Goal: Information Seeking & Learning: Find specific page/section

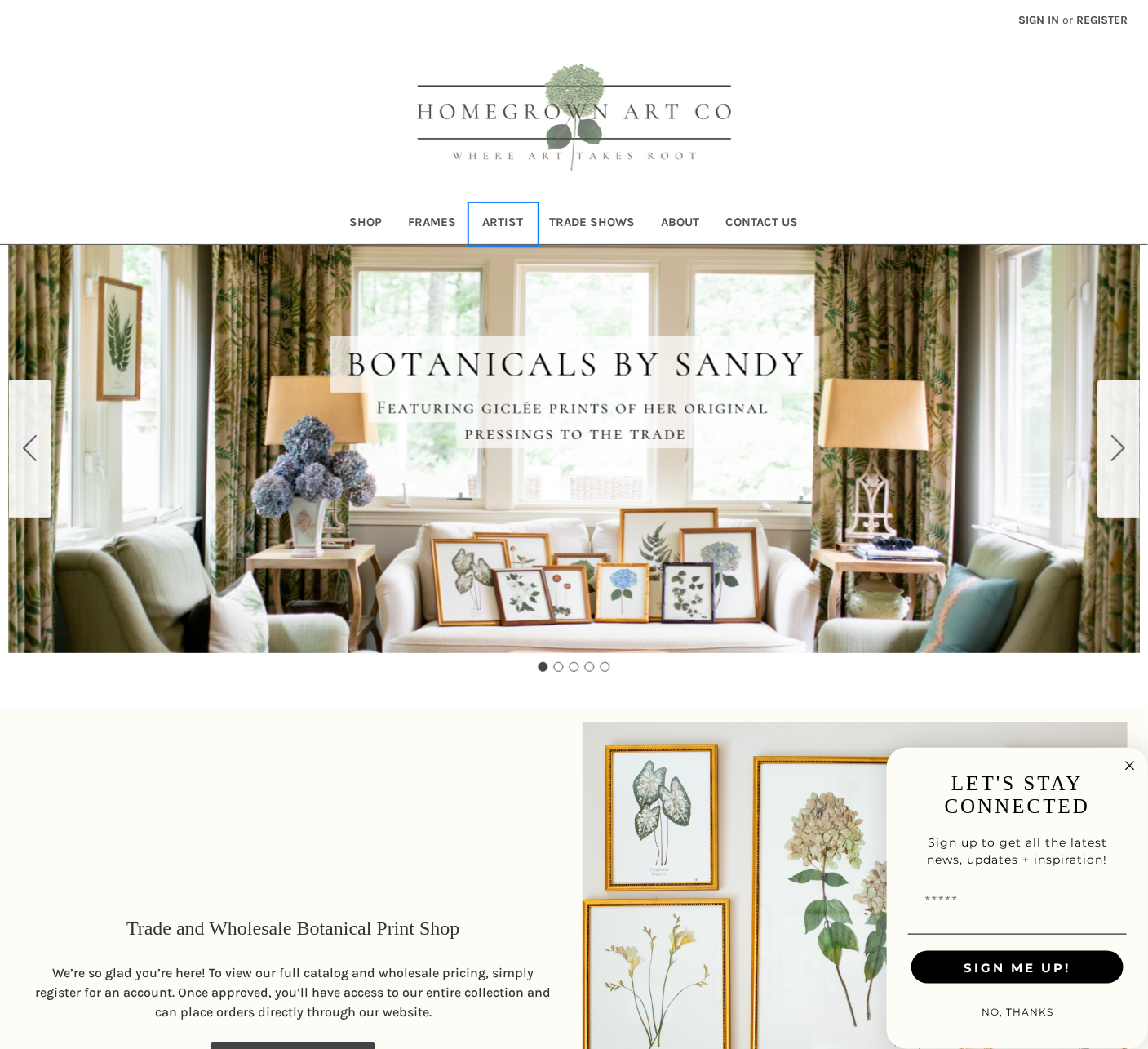
click at [500, 220] on link "Artist" at bounding box center [503, 223] width 67 height 40
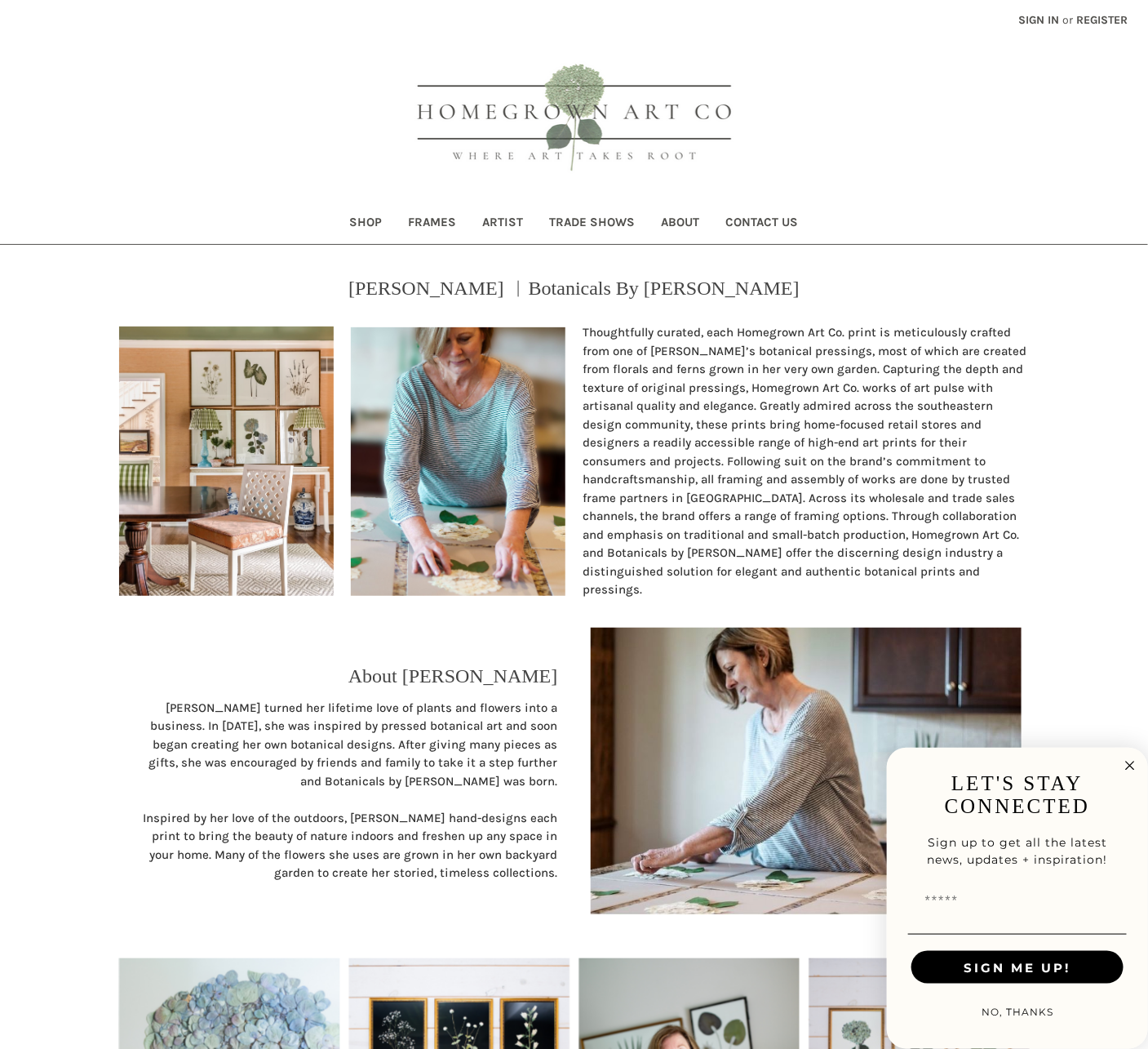
scroll to position [662, 0]
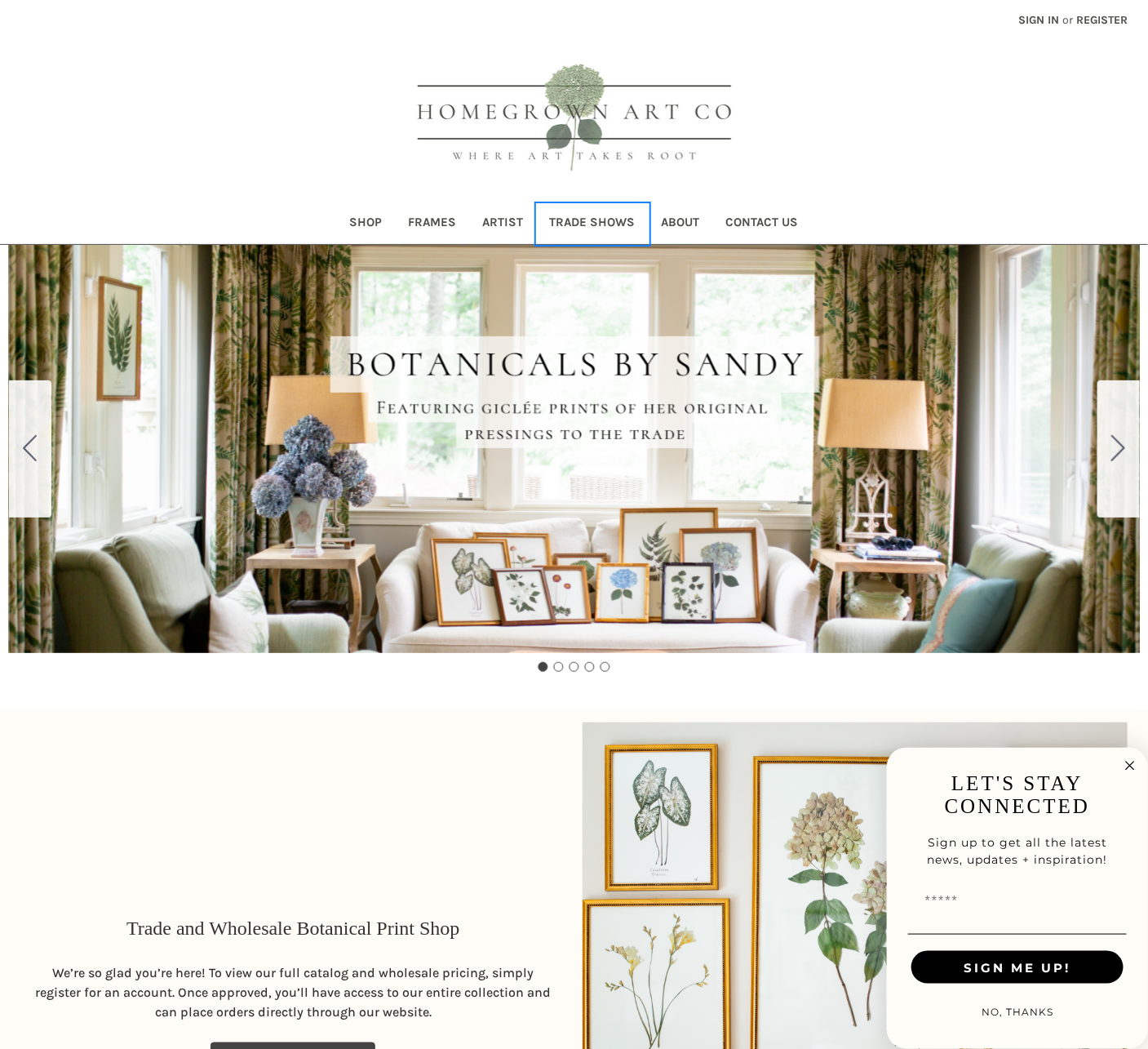
click at [574, 221] on link "Trade Shows" at bounding box center [593, 223] width 112 height 40
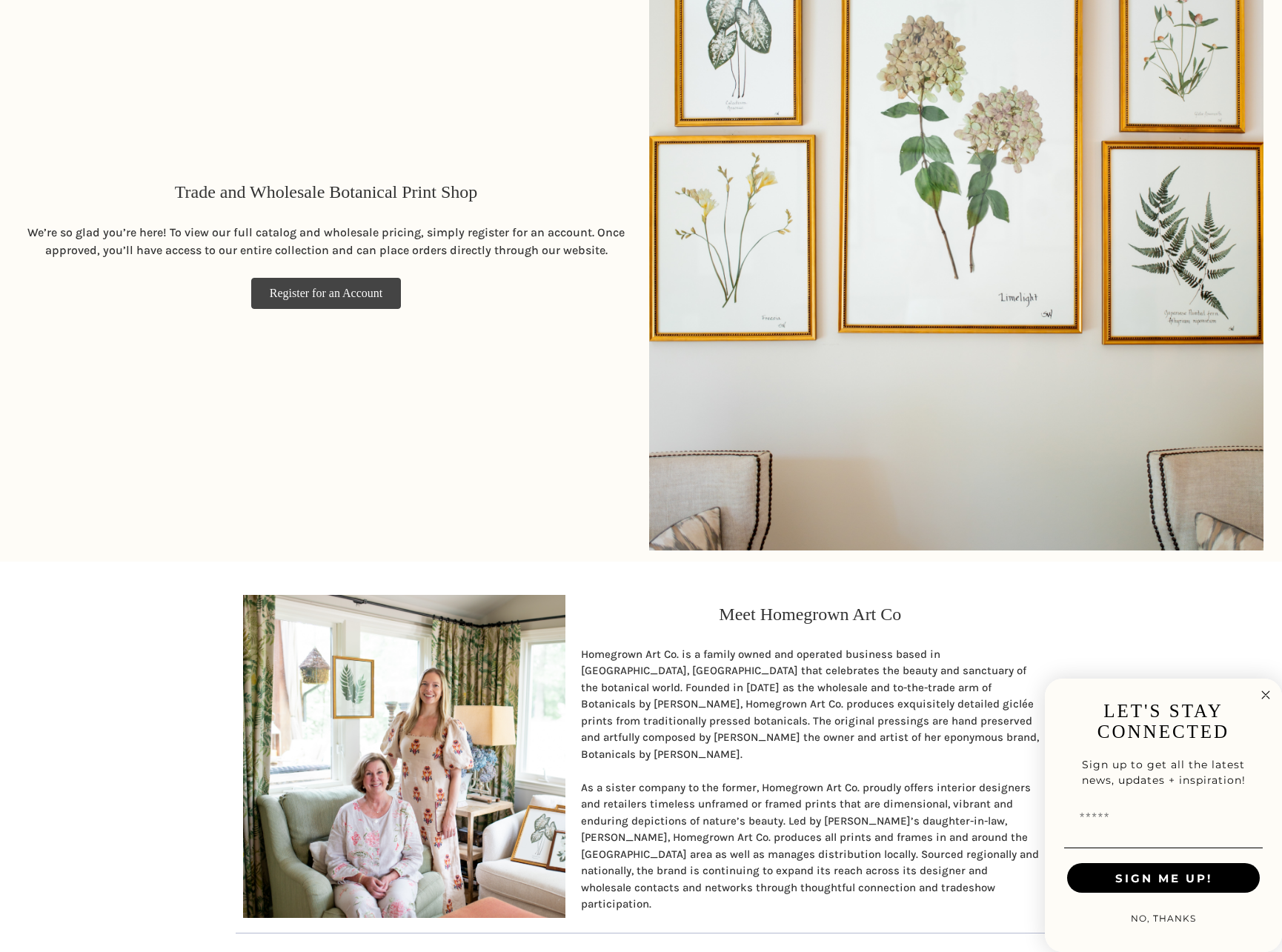
scroll to position [1216, 0]
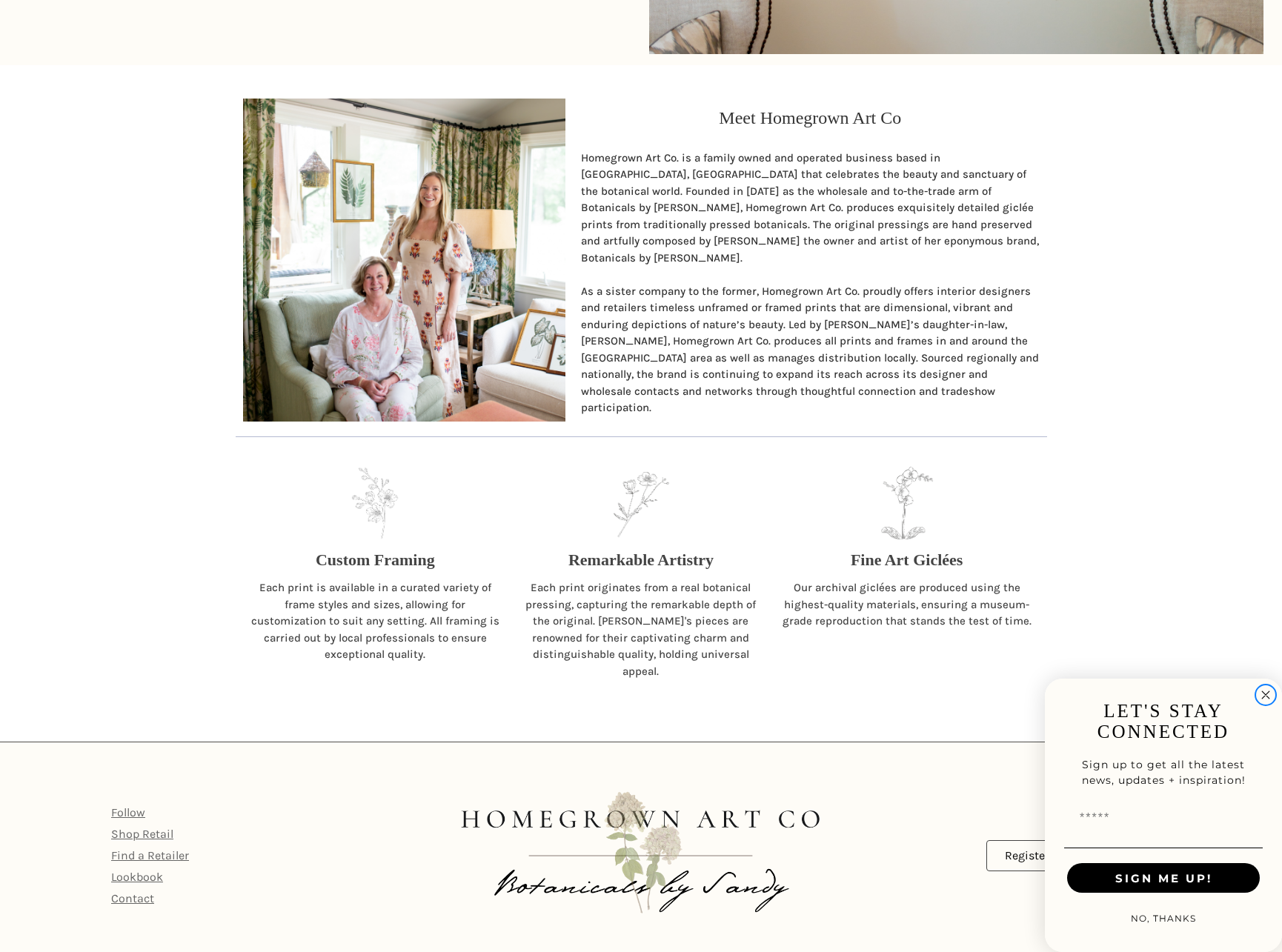
click at [1041, 695] on circle "Close dialog" at bounding box center [1266, 695] width 17 height 17
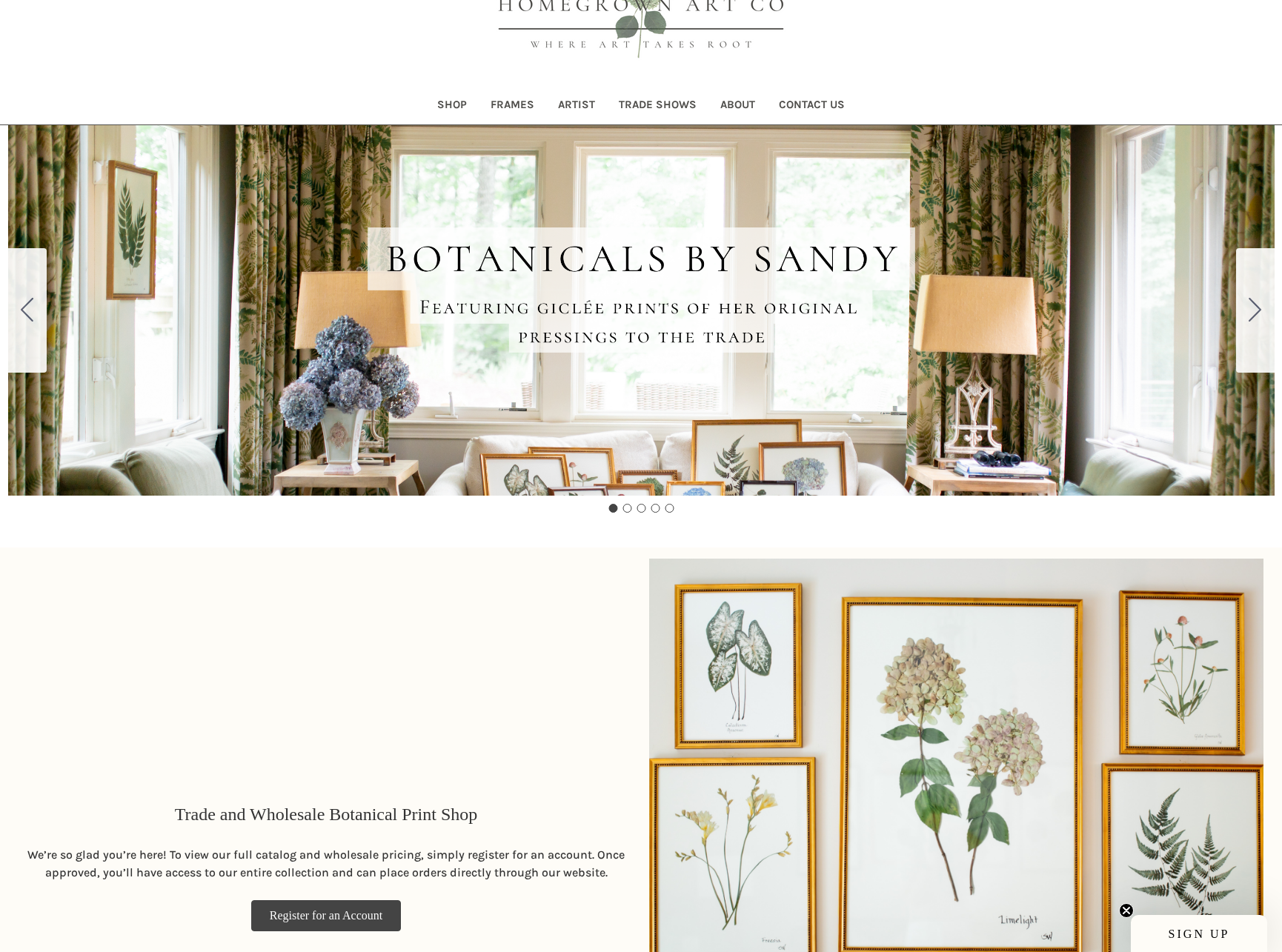
scroll to position [0, 0]
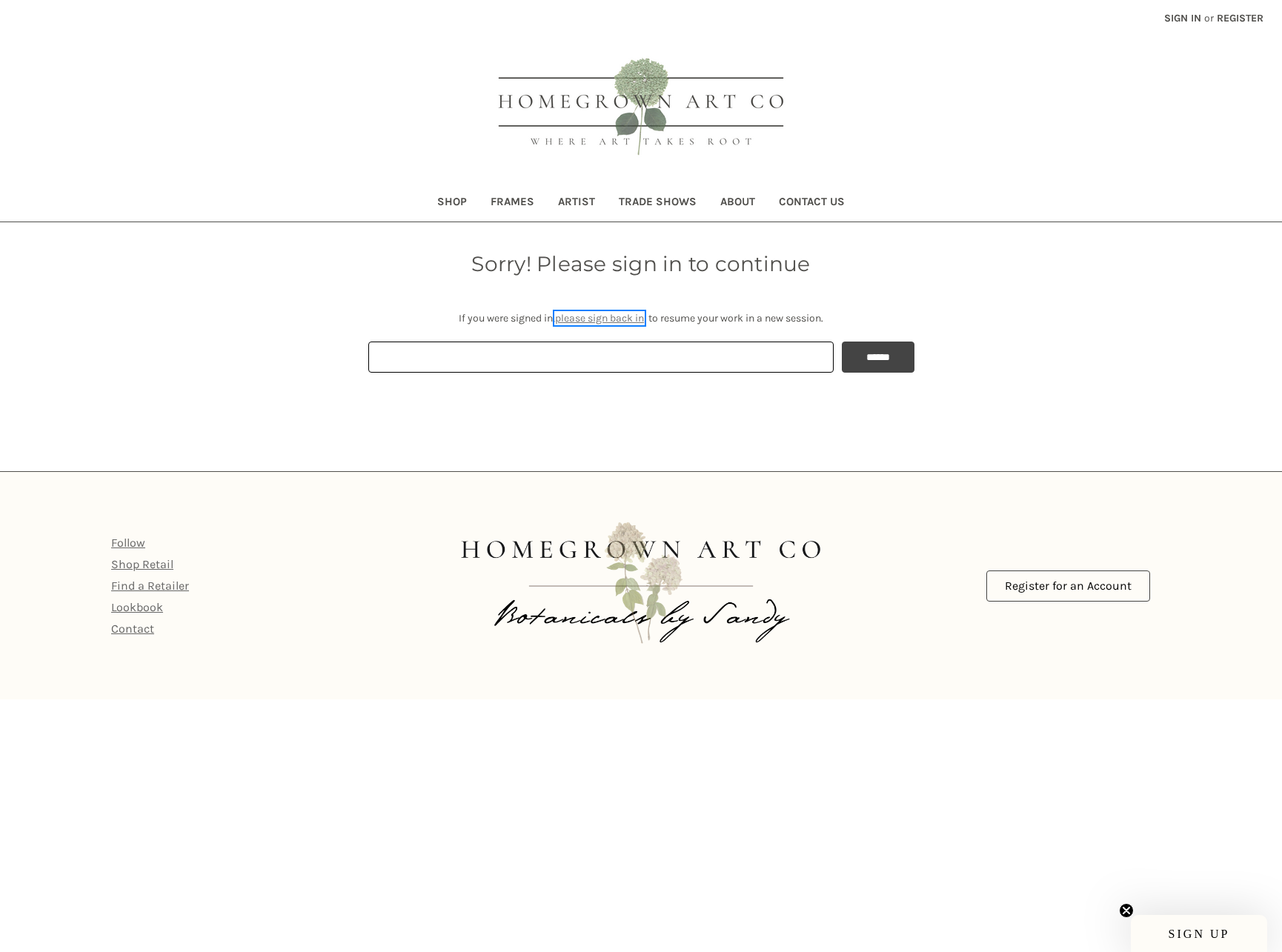
click at [616, 325] on link "please sign back in" at bounding box center [599, 318] width 89 height 13
click at [612, 316] on link "please sign back in" at bounding box center [599, 318] width 89 height 13
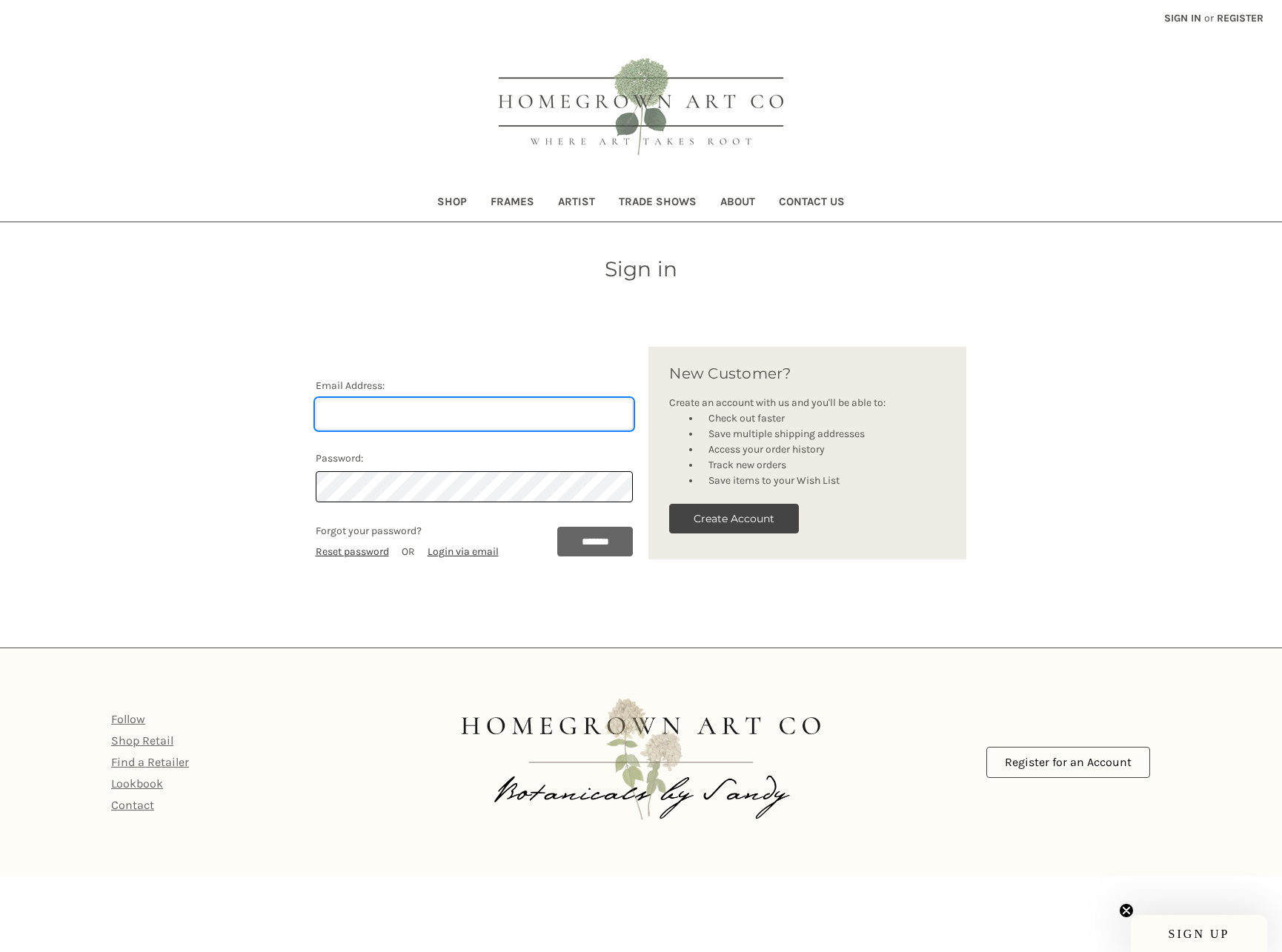
type input "[PERSON_NAME][EMAIL_ADDRESS][DOMAIN_NAME]"
click at [607, 529] on input "*******" at bounding box center [595, 541] width 76 height 30
type input "[PERSON_NAME][EMAIL_ADDRESS][DOMAIN_NAME]"
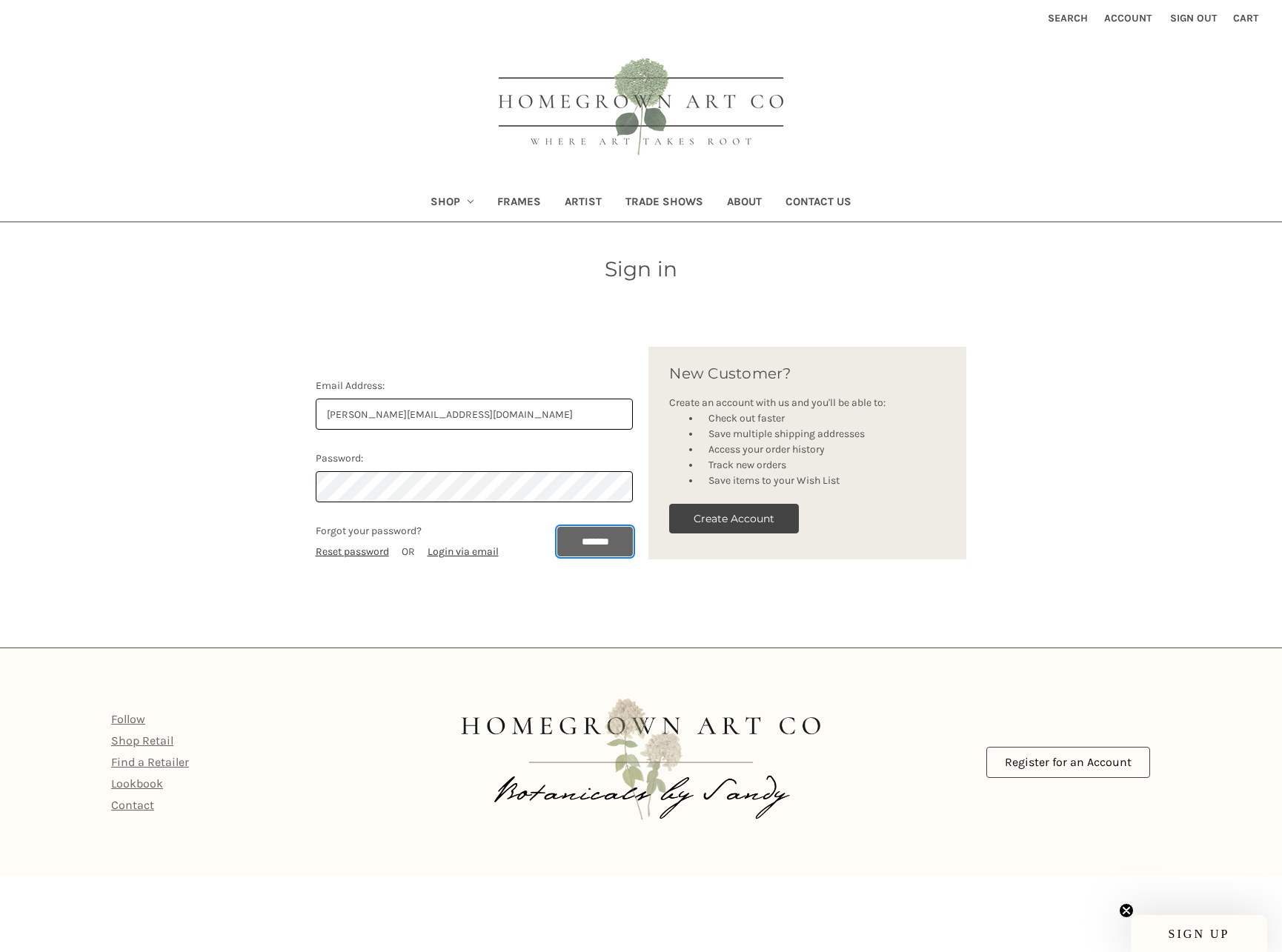
click at [567, 539] on input "*******" at bounding box center [595, 541] width 76 height 30
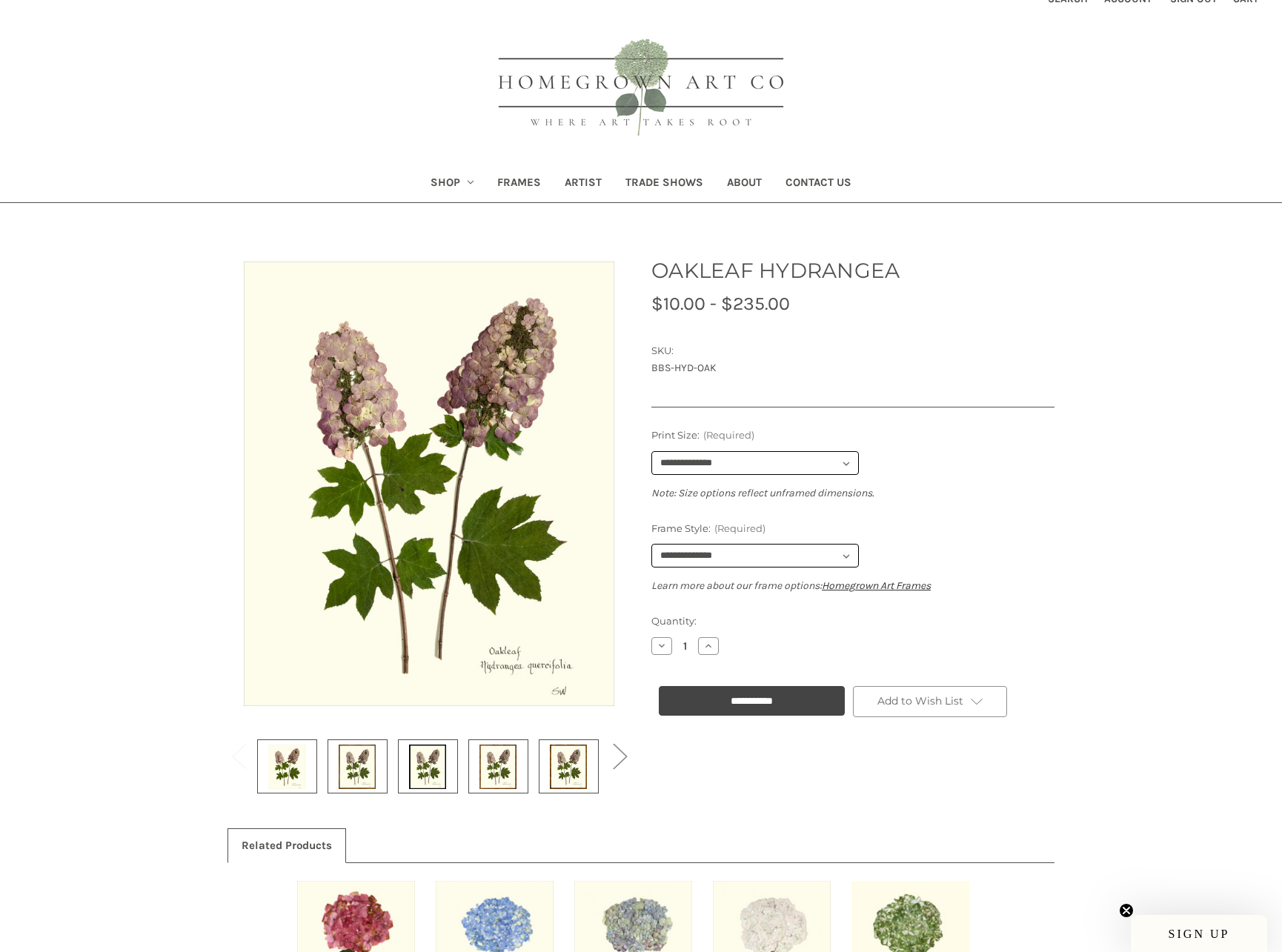
scroll to position [25, 0]
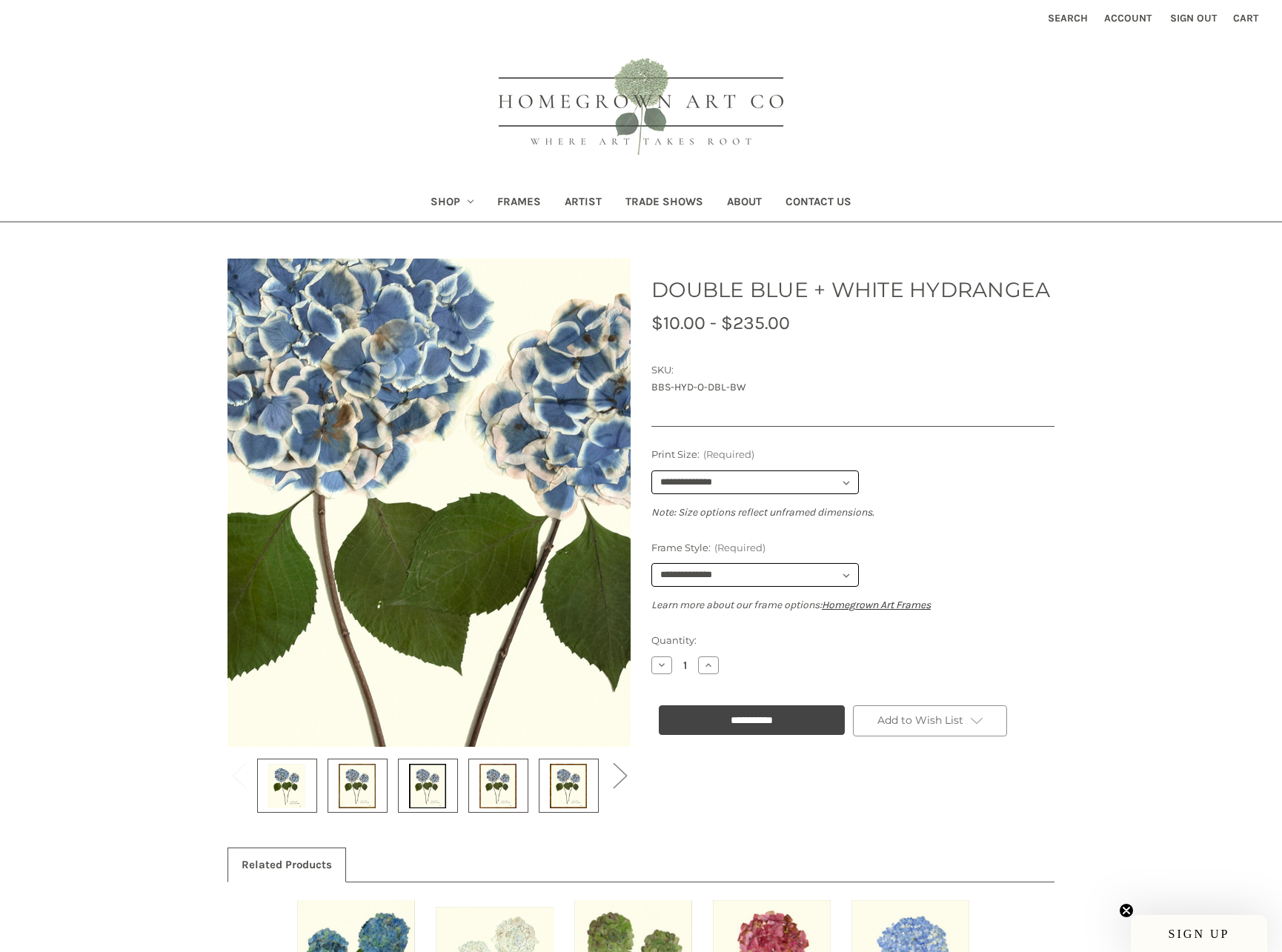
scroll to position [1, 0]
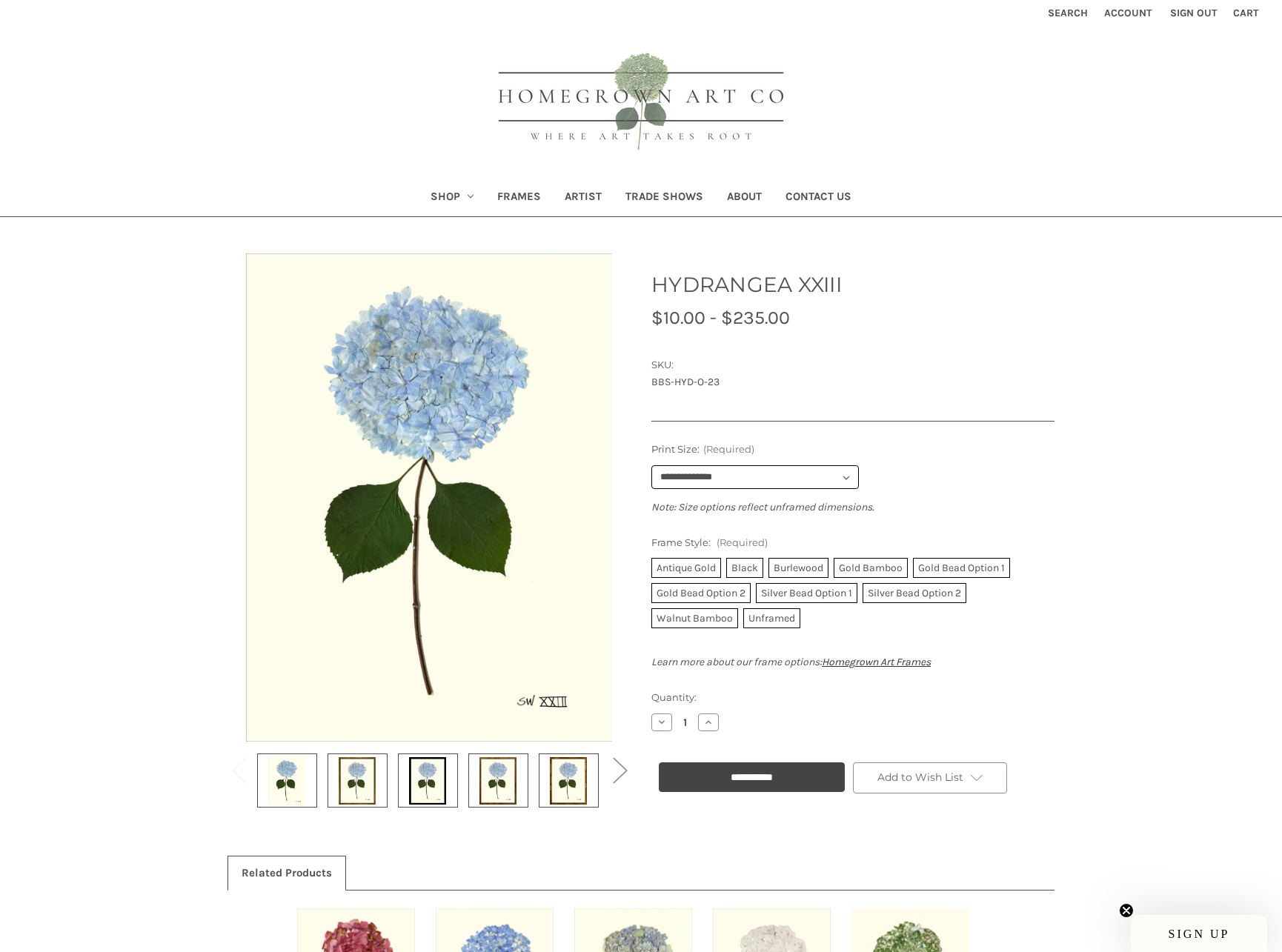
scroll to position [8, 0]
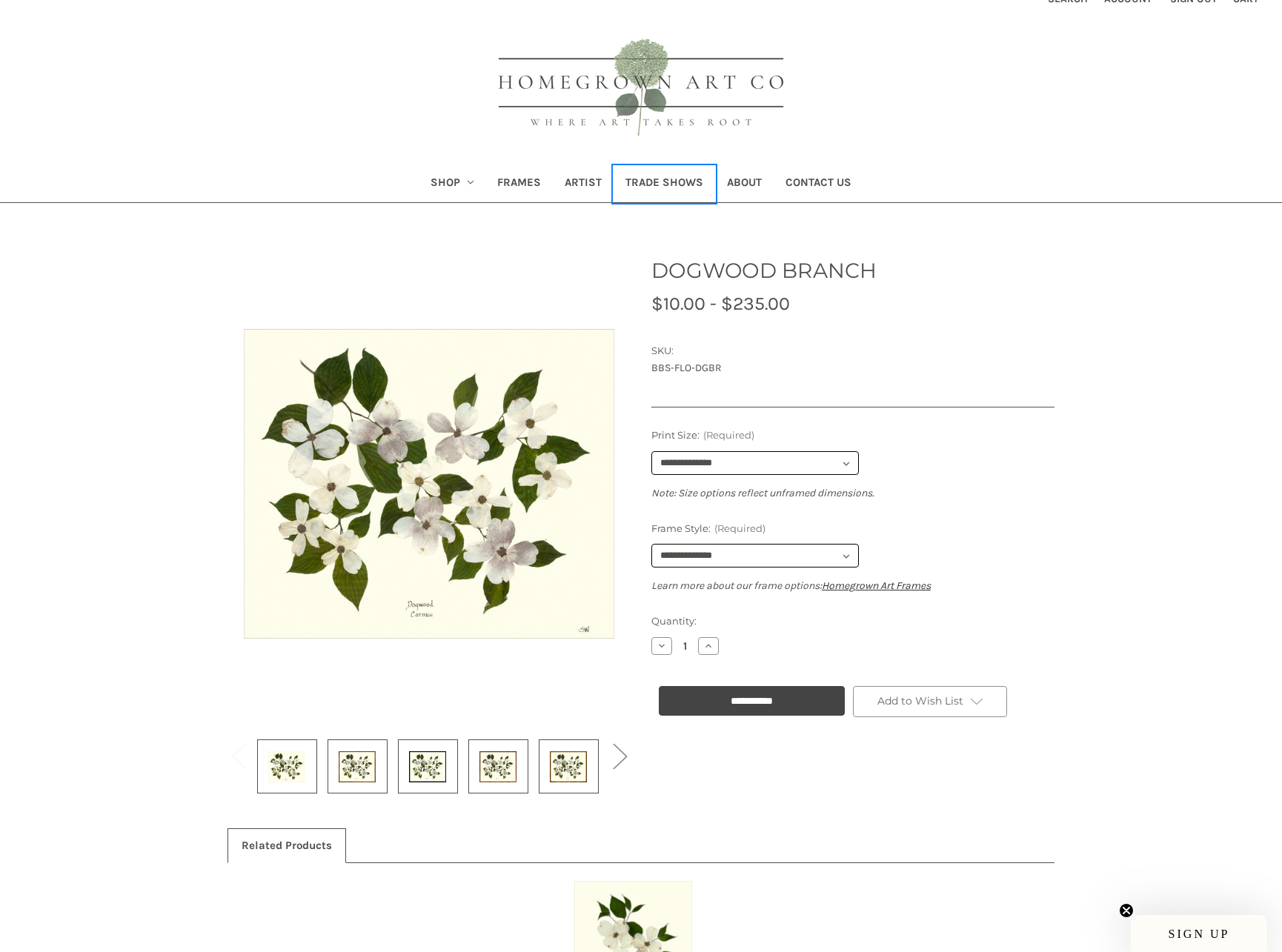
click at [688, 180] on link "Trade Shows" at bounding box center [664, 184] width 102 height 36
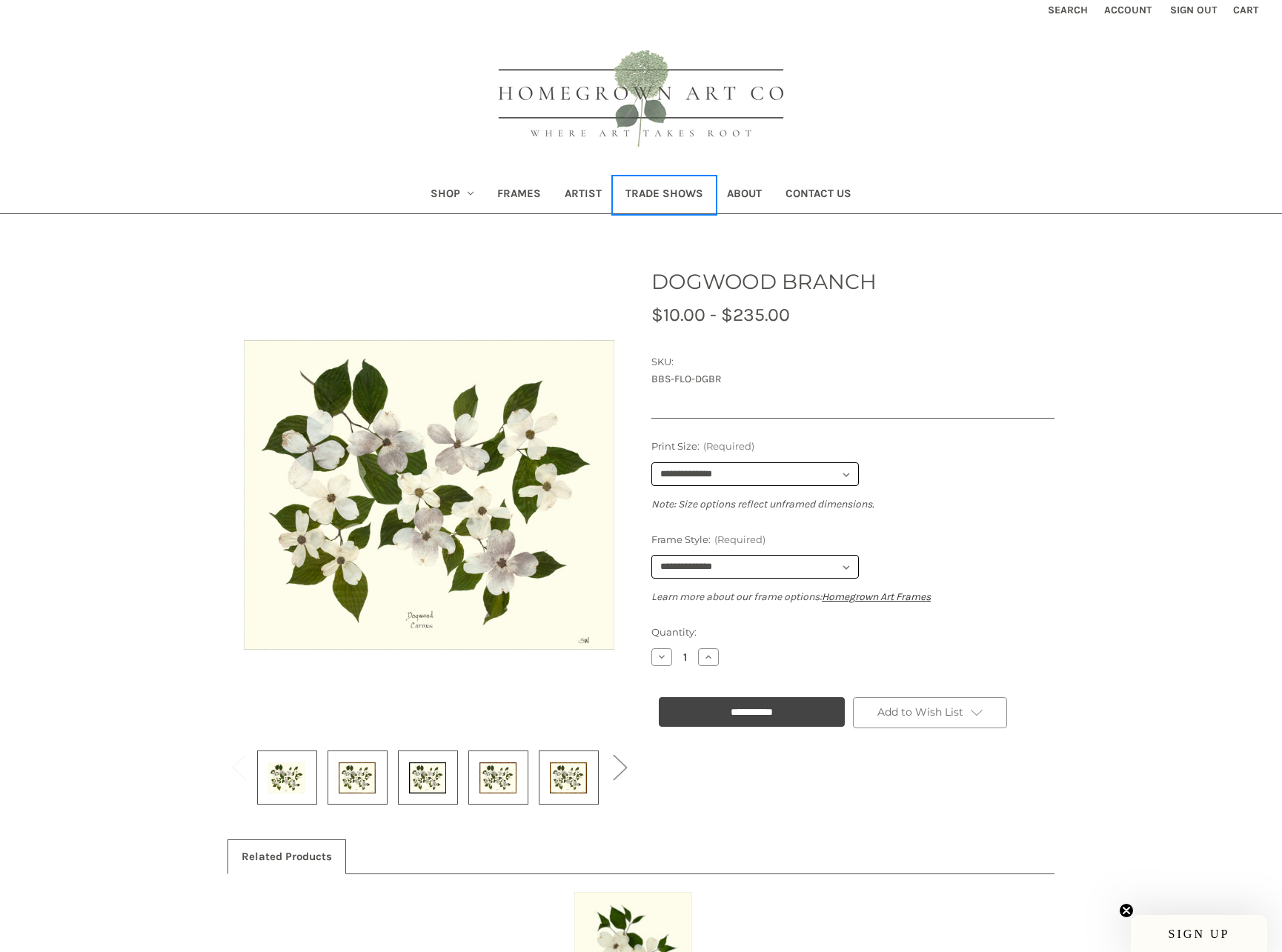
scroll to position [5, 0]
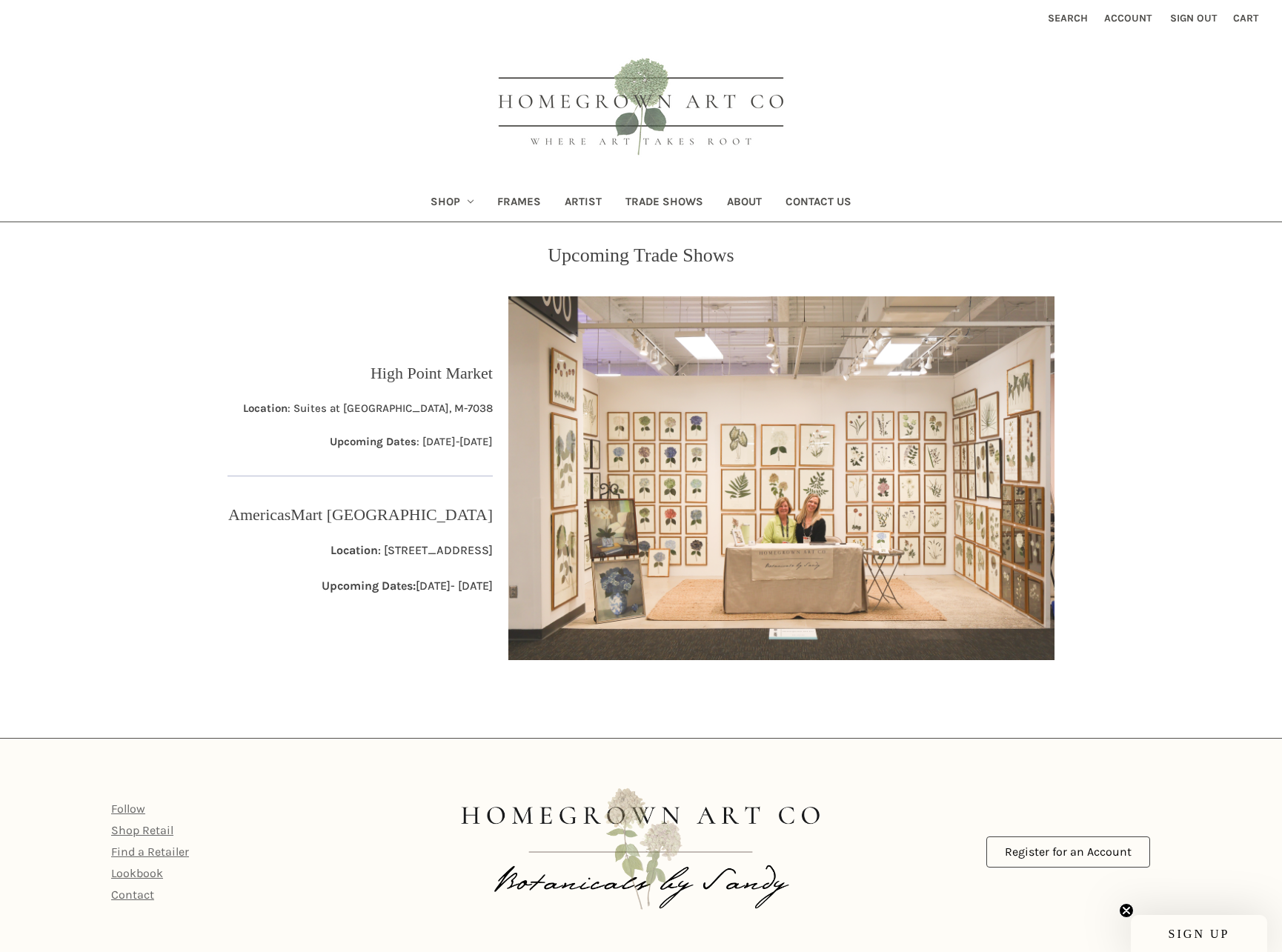
click at [387, 406] on p "Location : Suites at [GEOGRAPHIC_DATA], M-7038" at bounding box center [368, 409] width 249 height 17
click at [410, 371] on p "High Point Market" at bounding box center [432, 373] width 122 height 25
click at [417, 462] on div at bounding box center [360, 459] width 265 height 19
